Goal: Information Seeking & Learning: Understand process/instructions

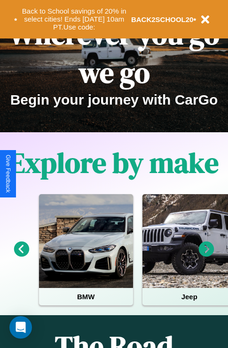
scroll to position [145, 0]
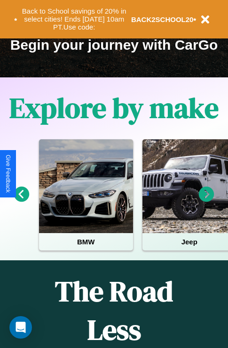
click at [206, 201] on icon at bounding box center [206, 194] width 15 height 15
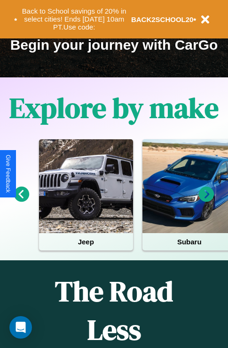
click at [206, 201] on icon at bounding box center [206, 194] width 15 height 15
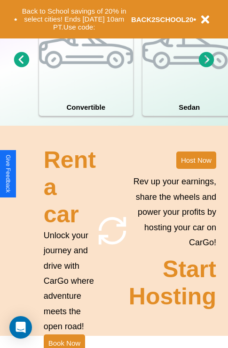
scroll to position [731, 0]
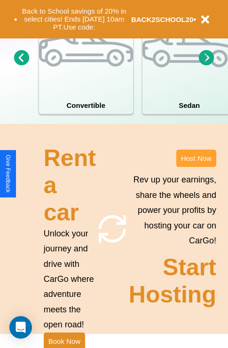
click at [196, 167] on button "Host Now" at bounding box center [196, 158] width 40 height 17
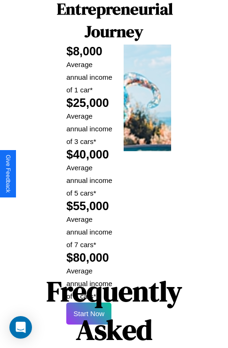
scroll to position [1382, 0]
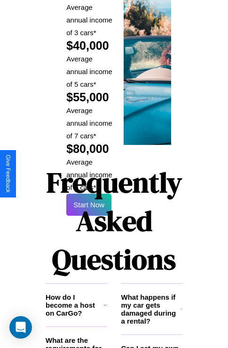
click at [89, 174] on h1 "Frequently Asked Questions" at bounding box center [114, 221] width 137 height 125
